Goal: Information Seeking & Learning: Learn about a topic

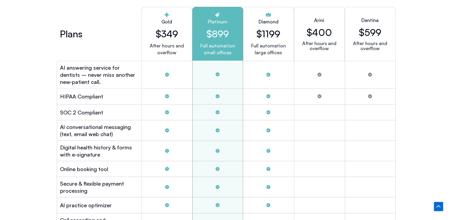
scroll to position [1574, 0]
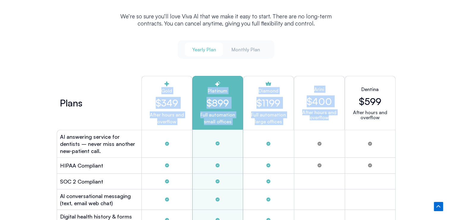
drag, startPoint x: 205, startPoint y: 106, endPoint x: 341, endPoint y: 115, distance: 136.6
click at [341, 115] on div "Plans Gold $349 After hours and overflow Platinum $899 Full automation small of…" at bounding box center [226, 103] width 339 height 54
drag, startPoint x: 145, startPoint y: 96, endPoint x: 359, endPoint y: 110, distance: 213.7
click at [358, 110] on div "Plans Gold $349 After hours and overflow Platinum $899 Full automation small of…" at bounding box center [226, 103] width 339 height 54
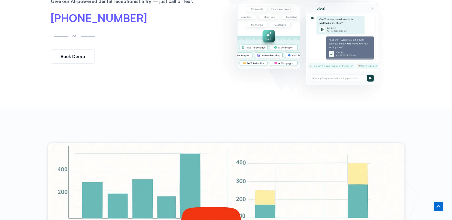
scroll to position [0, 0]
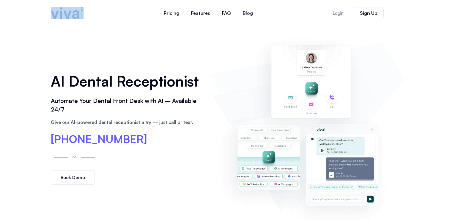
drag, startPoint x: 49, startPoint y: 18, endPoint x: 90, endPoint y: 13, distance: 41.6
click at [90, 13] on div at bounding box center [83, 13] width 71 height 20
copy link
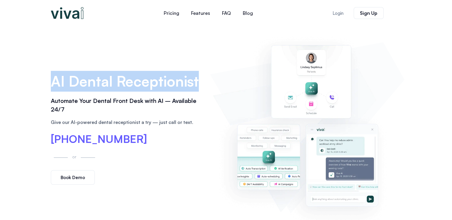
drag, startPoint x: 50, startPoint y: 78, endPoint x: 205, endPoint y: 78, distance: 155.1
click at [205, 78] on div "AI Dental Receptionist Automate Your Dental Front Desk with AI – Available 24/7…" at bounding box center [127, 128] width 159 height 120
copy h1 "AI Dental Receptionist"
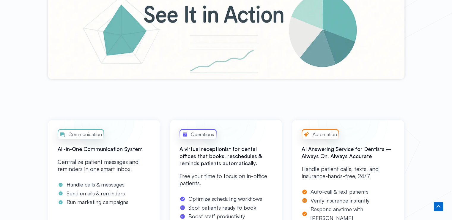
scroll to position [267, 0]
